Goal: Information Seeking & Learning: Learn about a topic

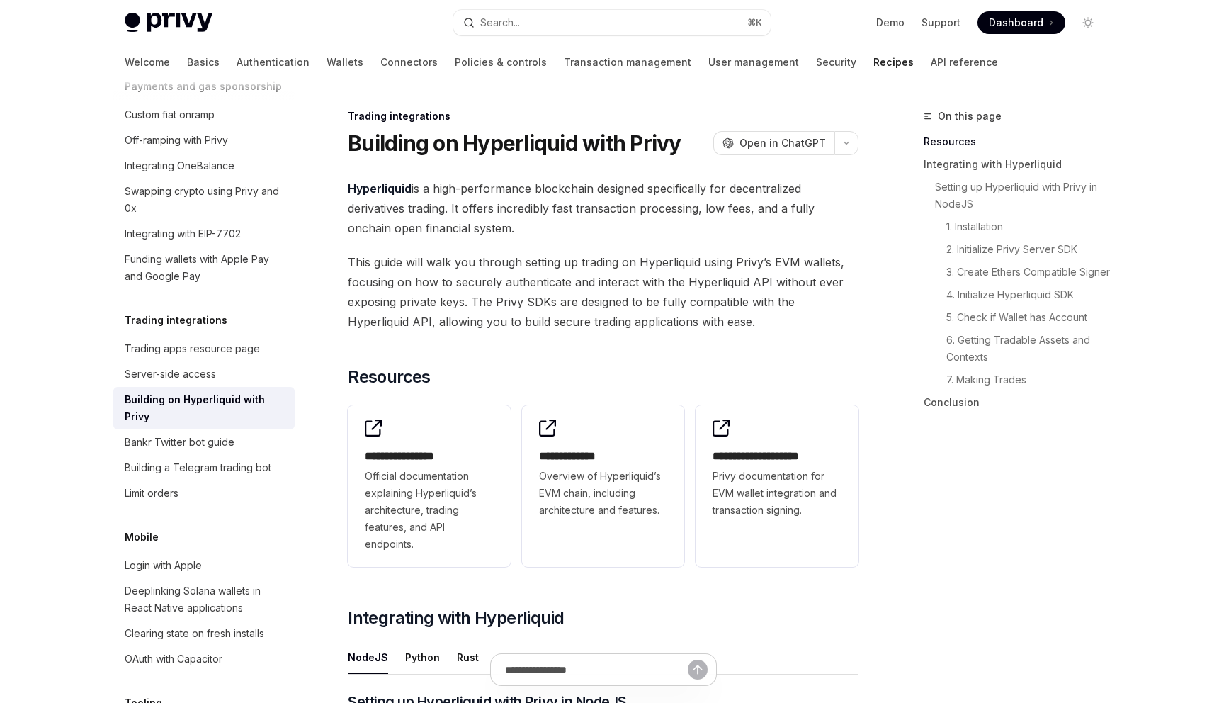
click at [648, 272] on span "This guide will walk you through setting up trading on Hyperliquid using Privy’…" at bounding box center [603, 291] width 511 height 79
click at [663, 21] on button "Search... ⌘ K" at bounding box center [611, 23] width 317 height 26
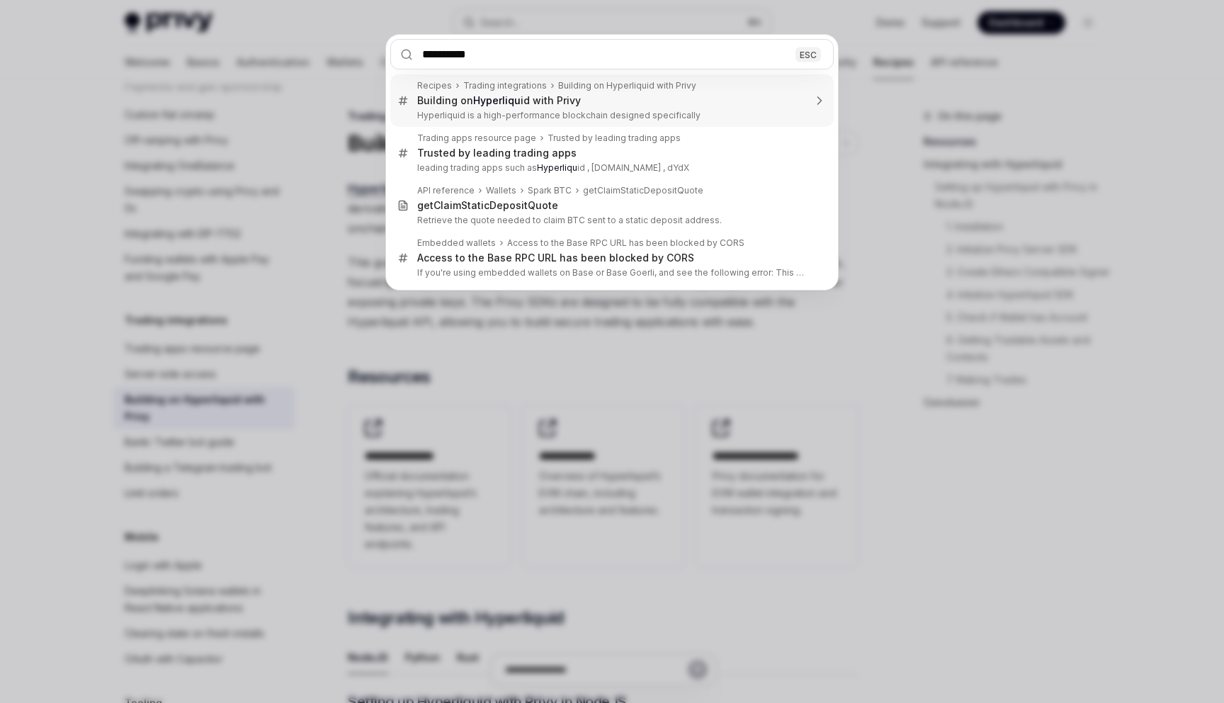
type input "**********"
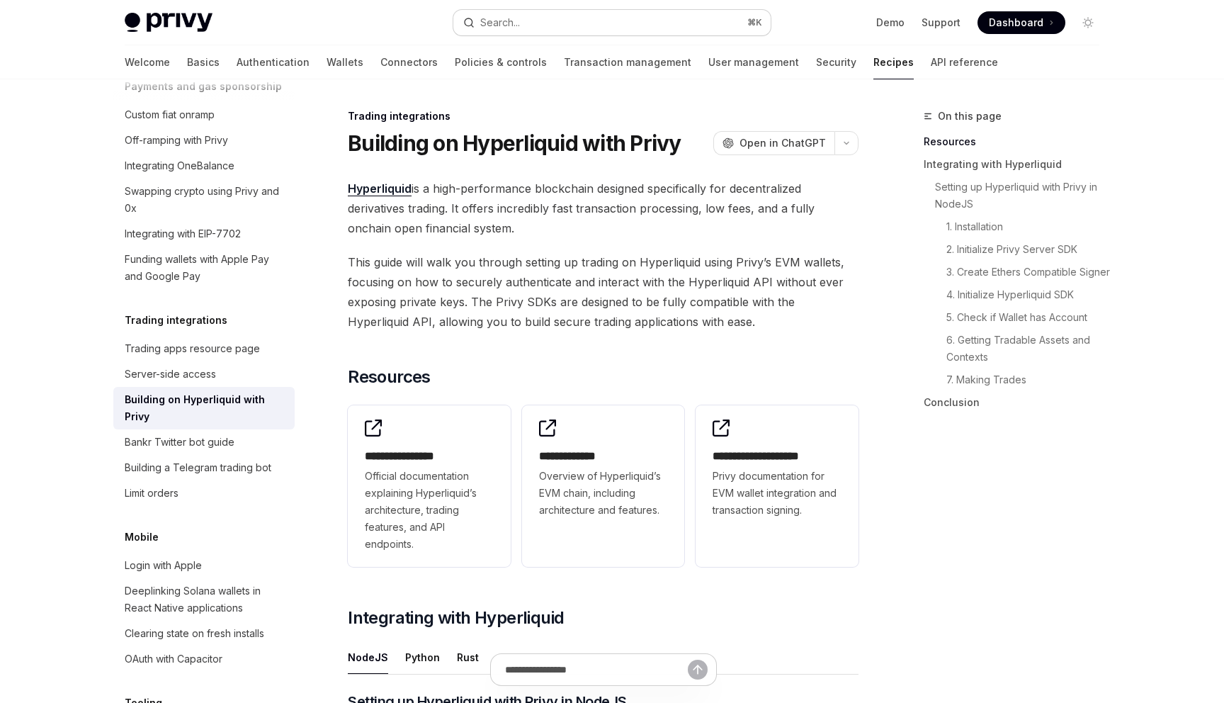
click at [626, 25] on button "Search... ⌘ K" at bounding box center [611, 23] width 317 height 26
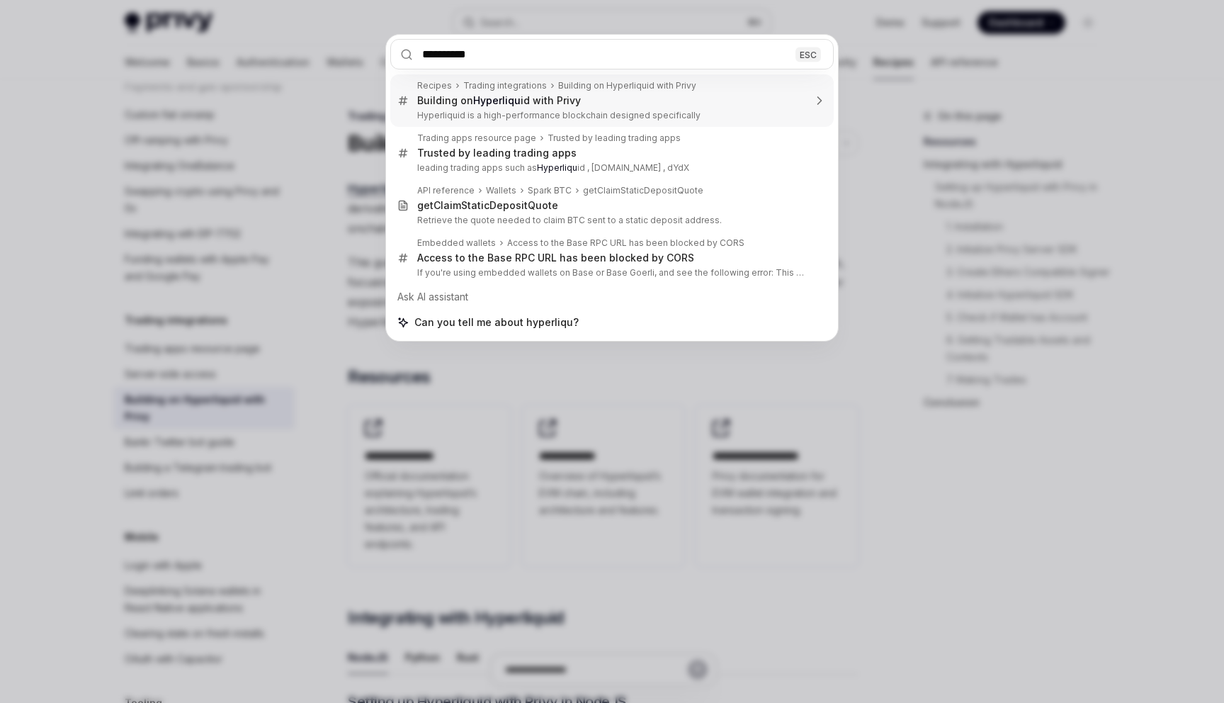
type input "**********"
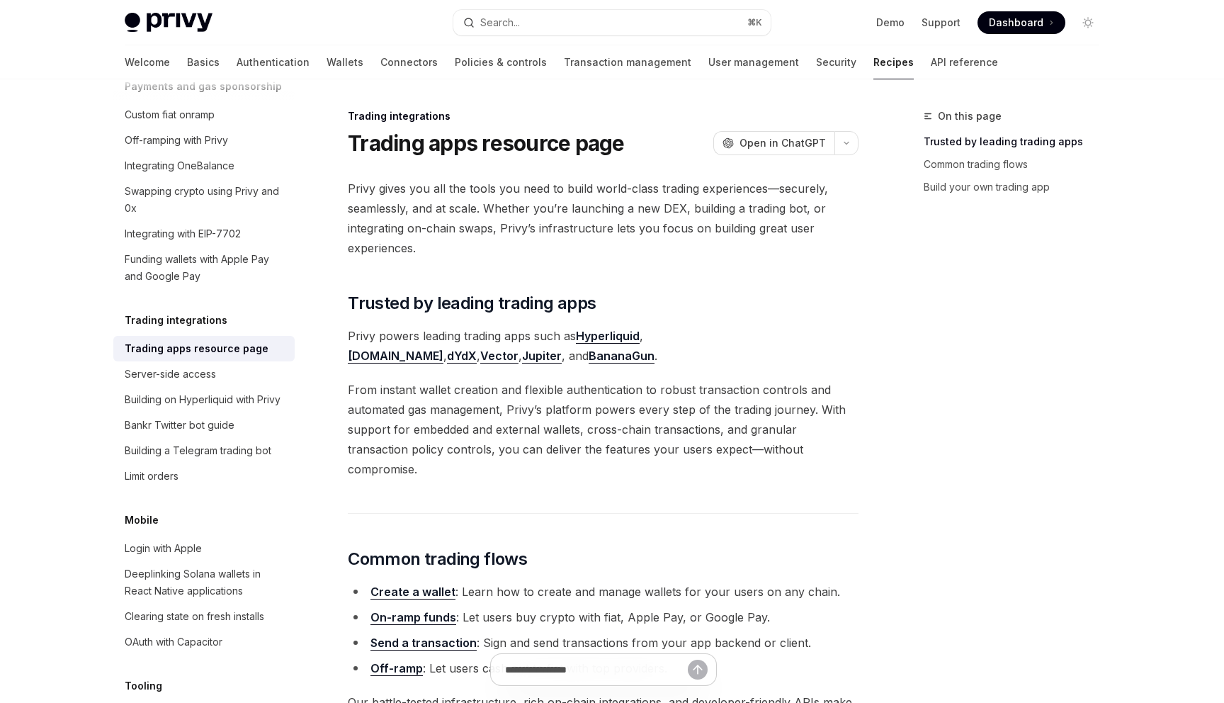
scroll to position [184, 0]
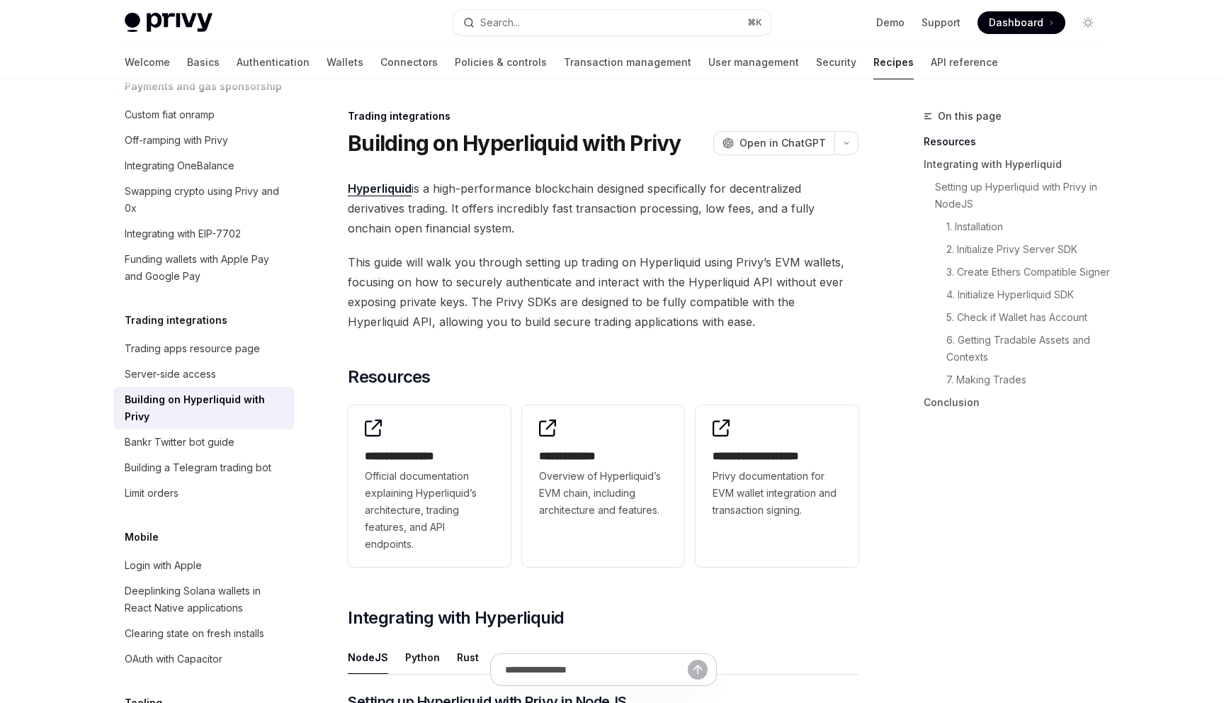
scroll to position [325, 0]
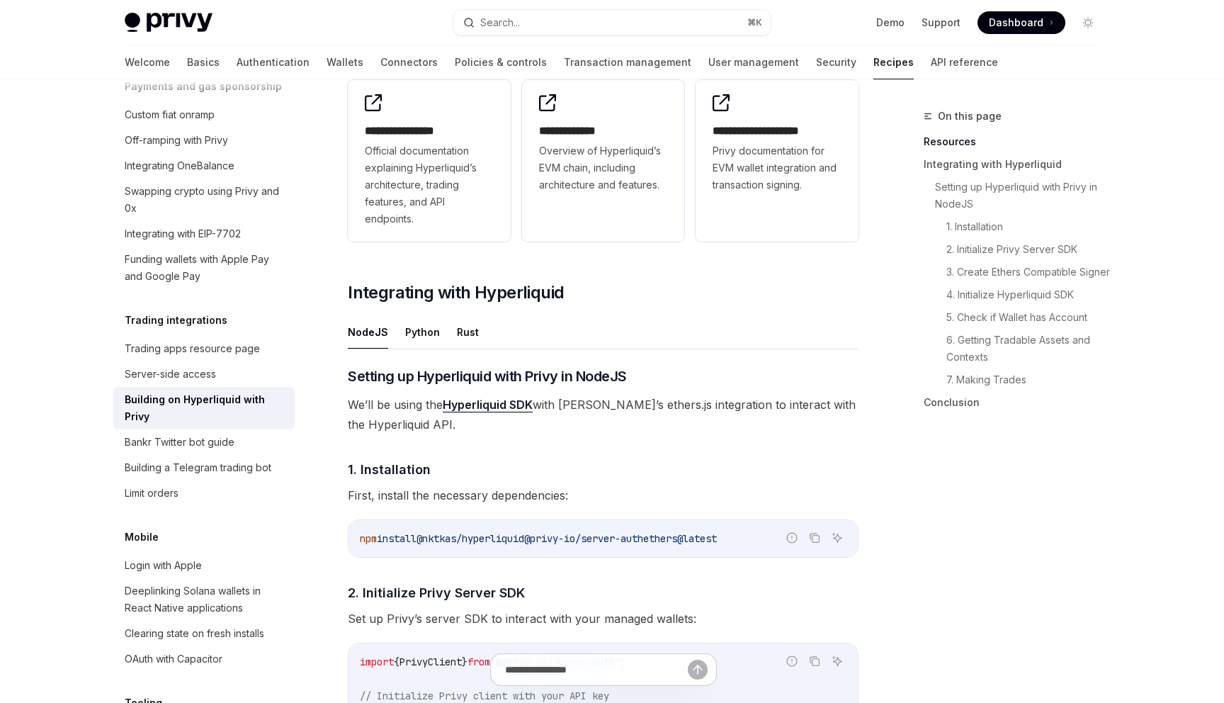
click at [507, 420] on span "We’ll be using the Hyperliquid SDK with [PERSON_NAME]’s ethers.js integration t…" at bounding box center [603, 415] width 511 height 40
click at [507, 405] on link "Hyperliquid SDK" at bounding box center [488, 404] width 90 height 15
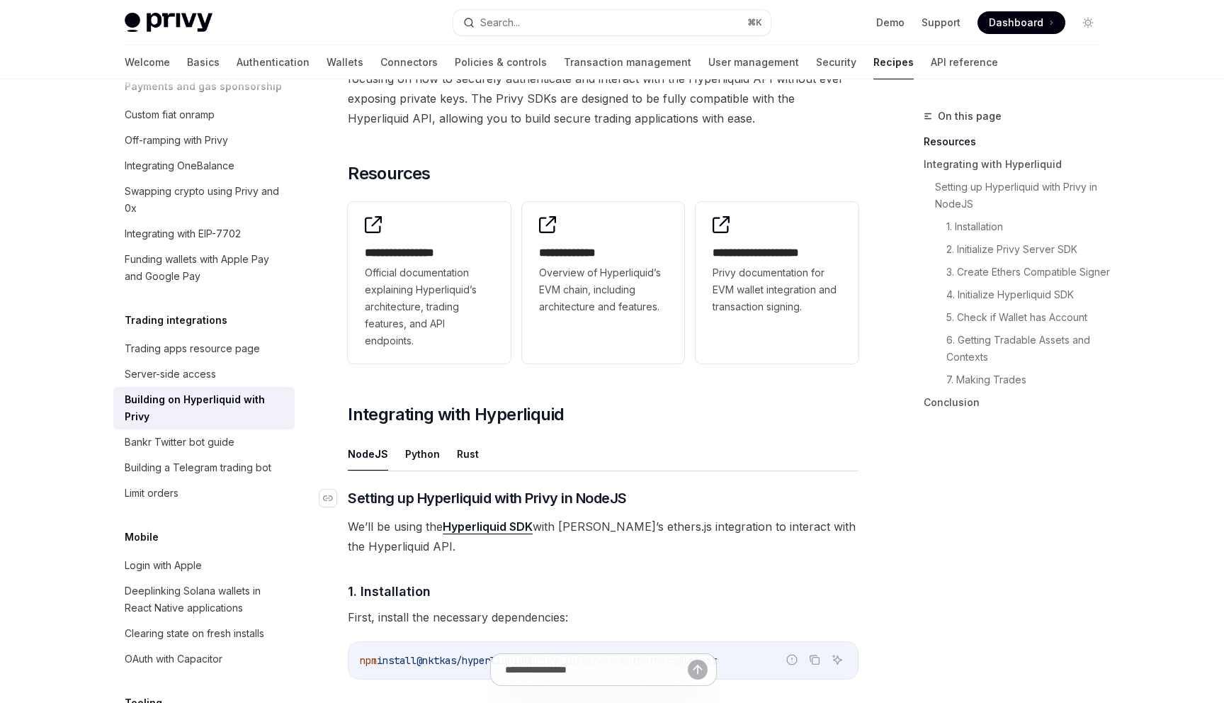
scroll to position [108, 0]
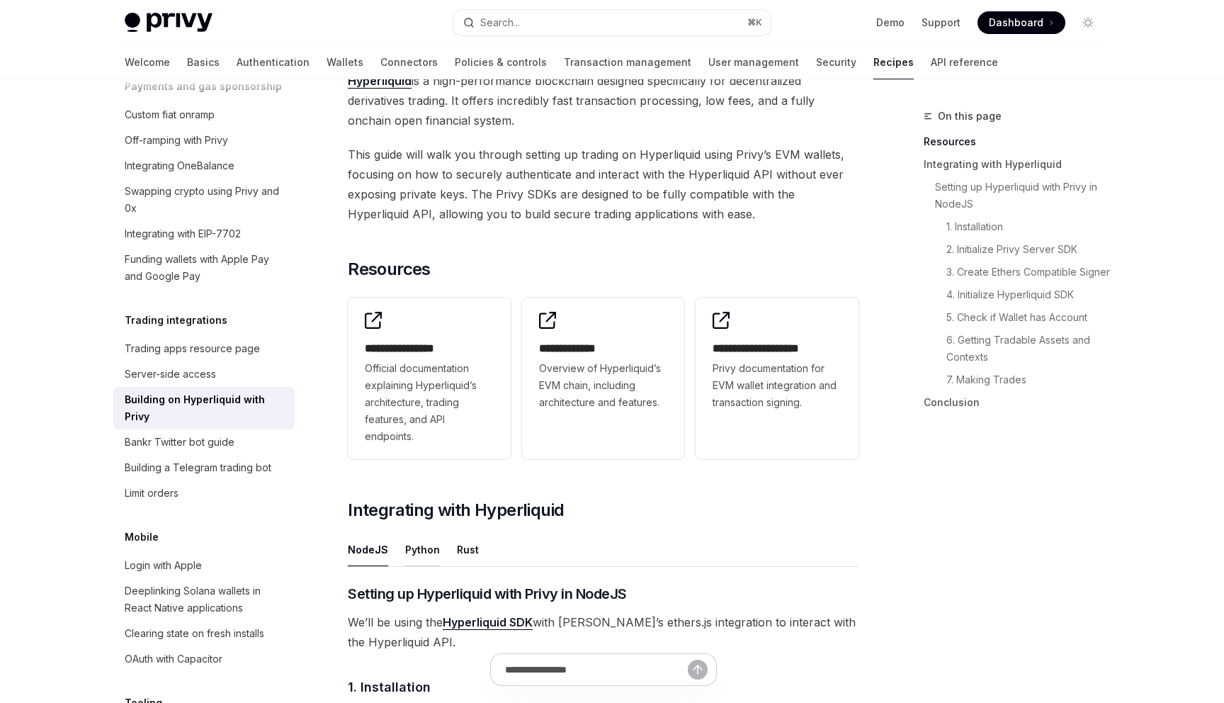
click at [417, 555] on button "Python" at bounding box center [422, 549] width 35 height 33
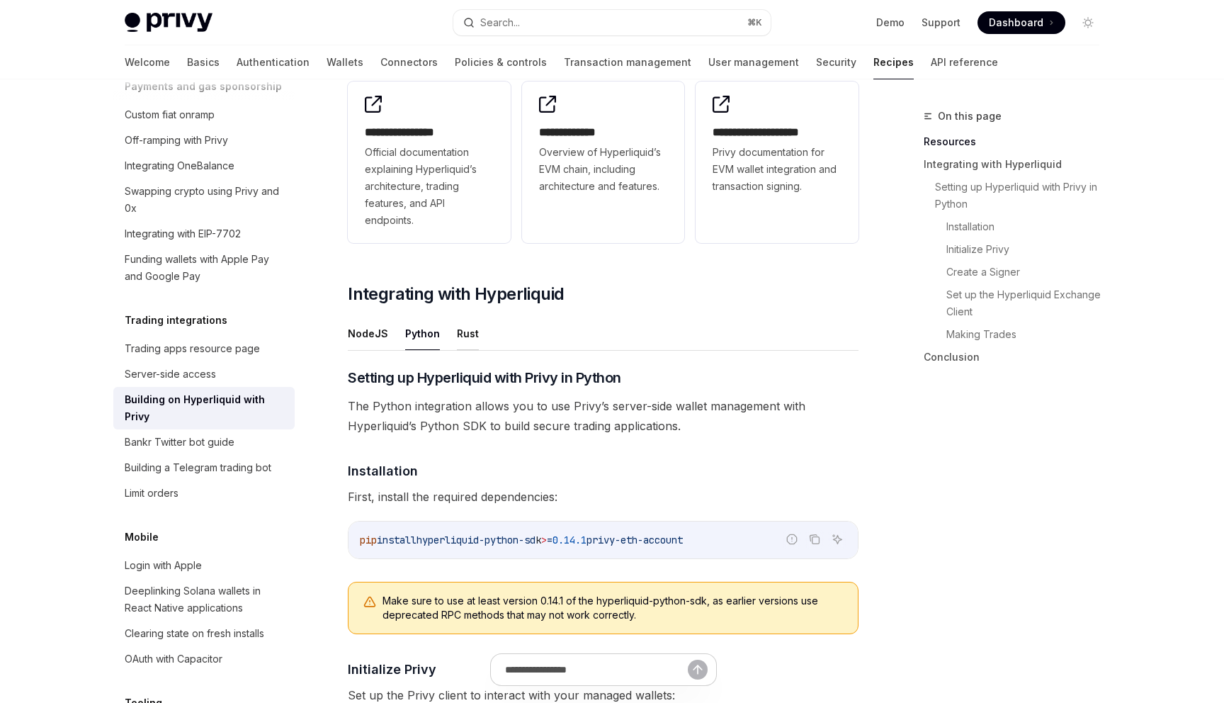
scroll to position [448, 0]
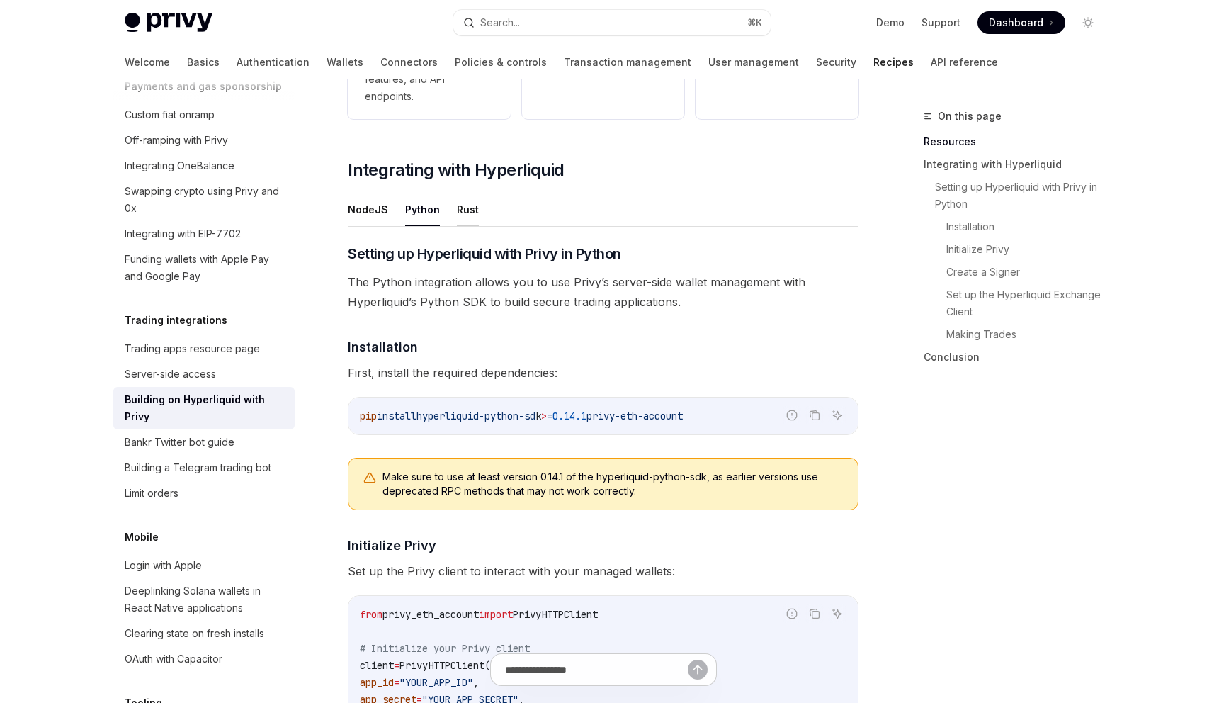
click at [473, 216] on button "Rust" at bounding box center [468, 209] width 22 height 33
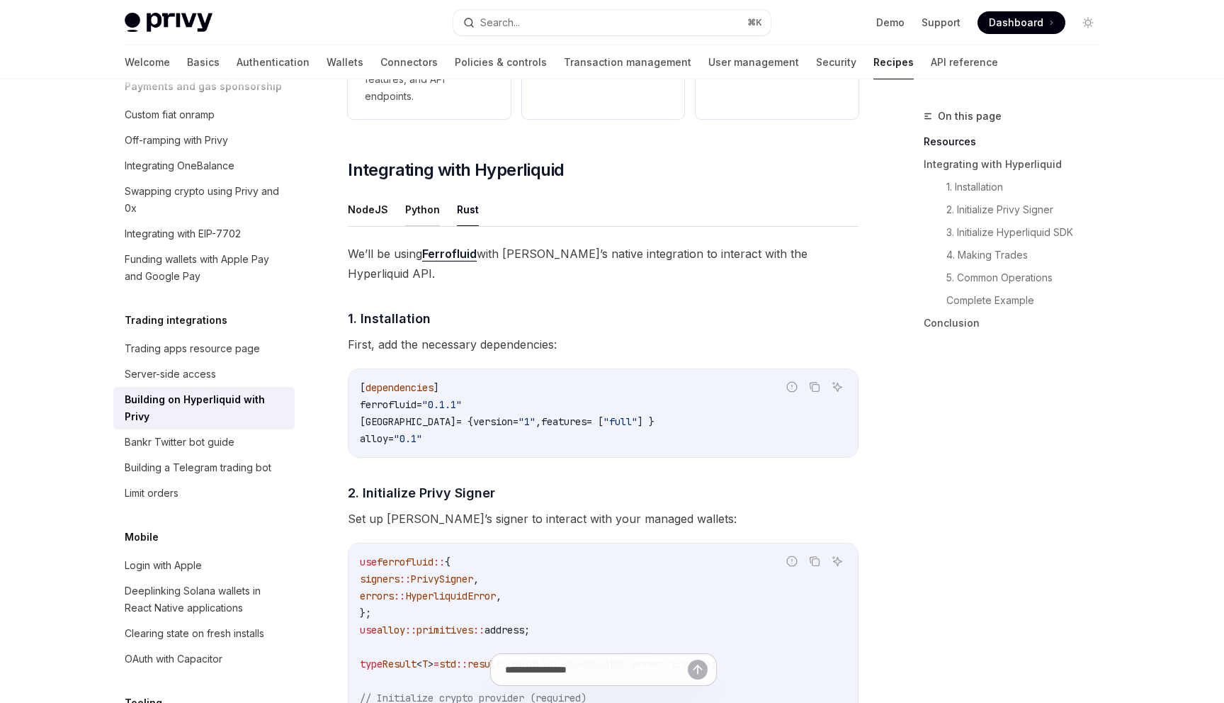
click at [436, 211] on ul "NodeJS Python Rust" at bounding box center [603, 210] width 511 height 34
click at [405, 210] on button "Python" at bounding box center [422, 209] width 35 height 33
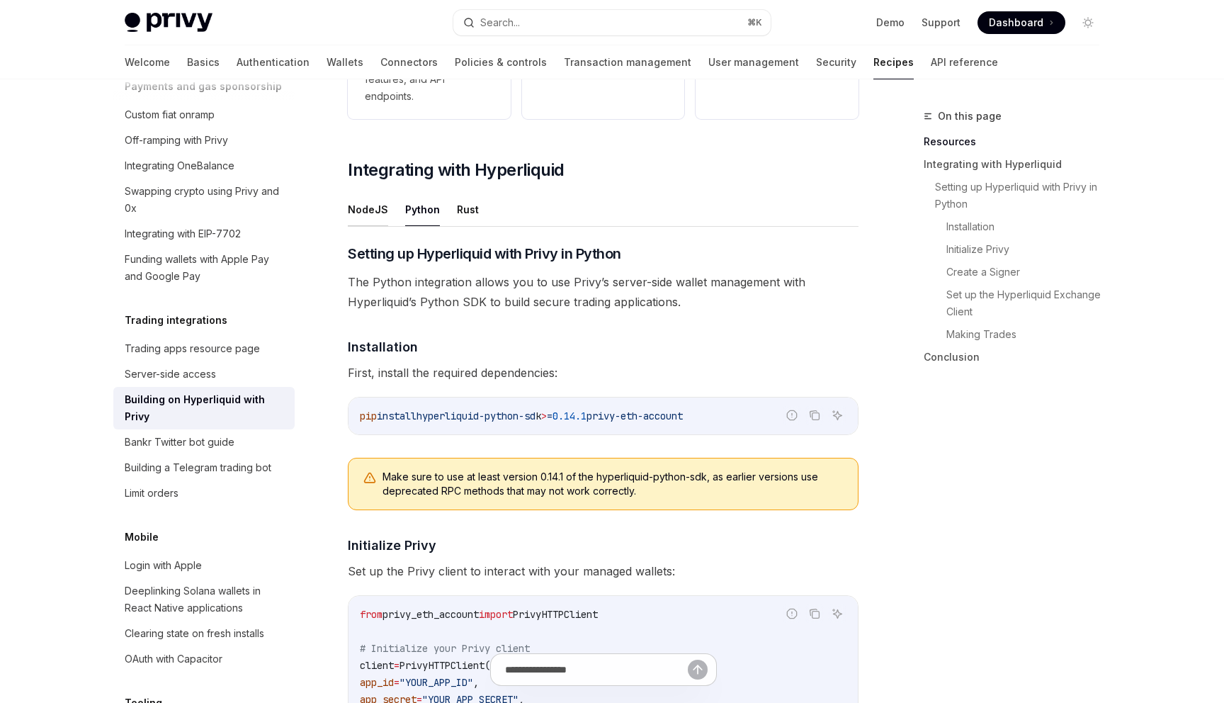
click at [369, 210] on button "NodeJS" at bounding box center [368, 209] width 40 height 33
type textarea "*"
